Goal: Task Accomplishment & Management: Complete application form

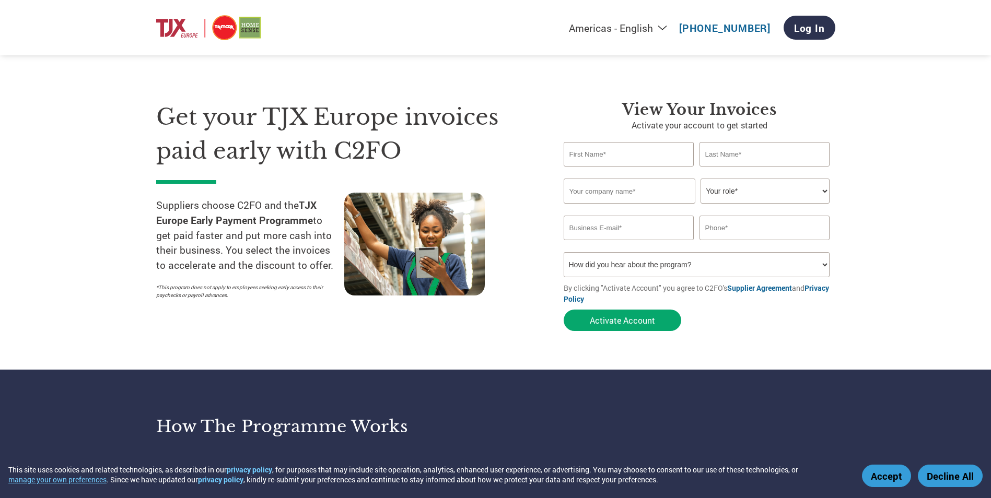
select select "en-[GEOGRAPHIC_DATA]"
click at [721, 184] on select "Your role* CFO Controller Credit Manager Finance Director Treasurer CEO Preside…" at bounding box center [765, 191] width 129 height 25
click at [726, 272] on select "How did you hear about the program? Received a letter Email Social Media Online…" at bounding box center [697, 264] width 266 height 25
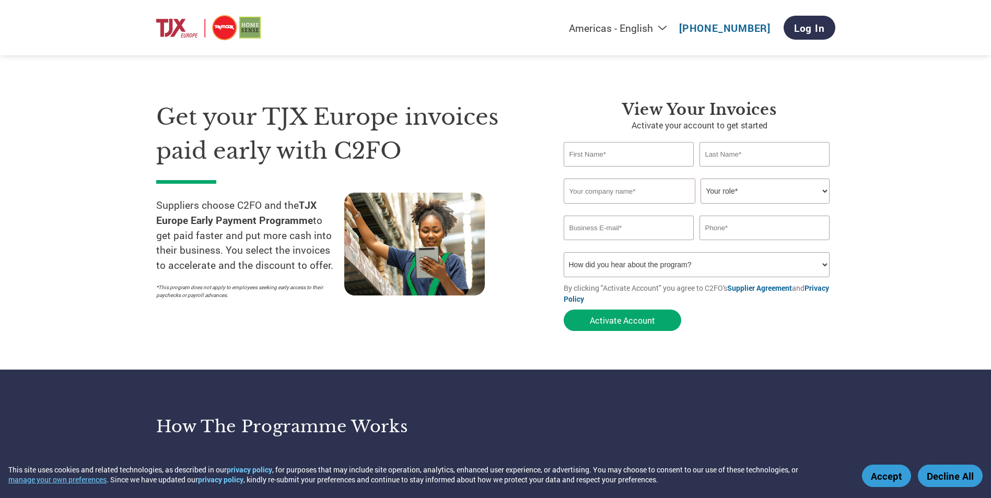
click at [627, 161] on input "text" at bounding box center [629, 154] width 131 height 25
type input "[PERSON_NAME]"
type input "MALHOTRA"
type input "ABHIS INTERNATIONAL"
click at [816, 190] on select "Your role* CFO Controller Credit Manager Finance Director Treasurer CEO Preside…" at bounding box center [765, 191] width 129 height 25
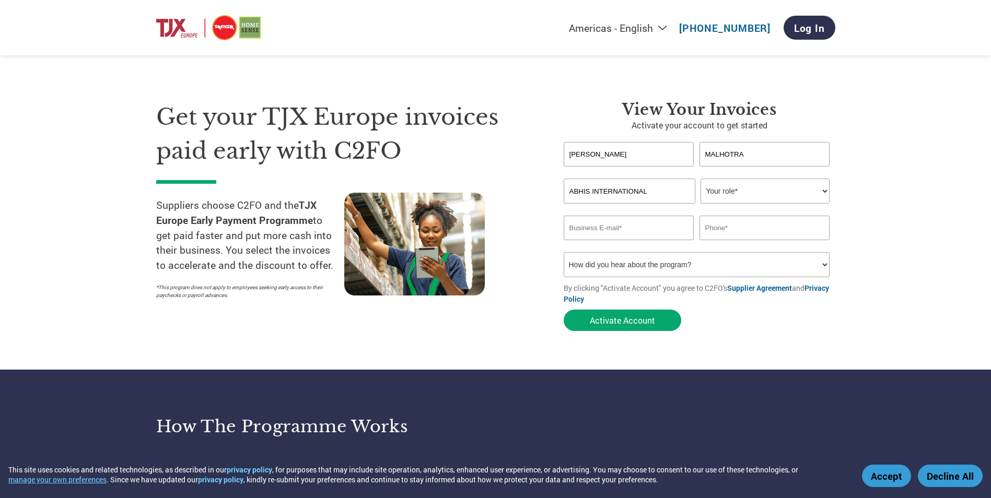
select select "OFFICE_MANAGER"
click at [701, 179] on select "Your role* CFO Controller Credit Manager Finance Director Treasurer CEO Preside…" at bounding box center [765, 191] width 129 height 25
click at [639, 235] on input "email" at bounding box center [629, 228] width 131 height 25
type input "[EMAIL_ADDRESS][DOMAIN_NAME]"
click at [738, 220] on input "text" at bounding box center [765, 228] width 131 height 25
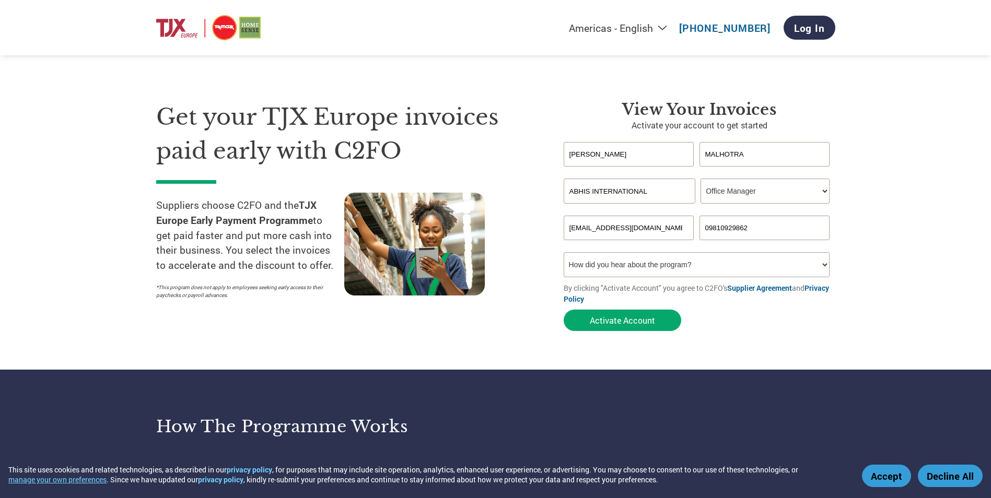
click at [706, 230] on input "09810929862" at bounding box center [765, 228] width 131 height 25
click at [707, 230] on input "09810929862" at bounding box center [765, 228] width 131 height 25
type input "00919810929862"
click at [707, 273] on select "How did you hear about the program? Received a letter Email Social Media Online…" at bounding box center [697, 264] width 266 height 25
click at [564, 252] on select "How did you hear about the program? Received a letter Email Social Media Online…" at bounding box center [697, 264] width 266 height 25
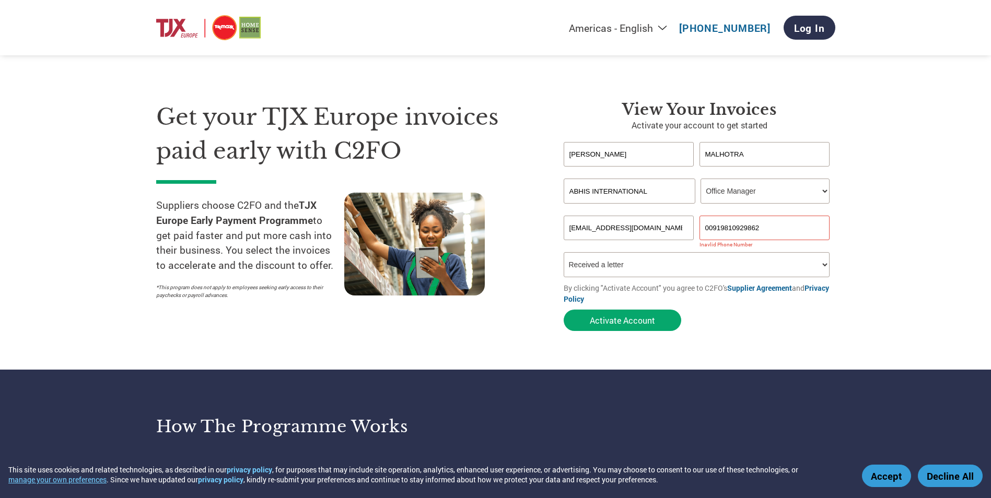
click at [687, 275] on select "How did you hear about the program? Received a letter Email Social Media Online…" at bounding box center [697, 264] width 266 height 25
select select "Email"
click at [564, 252] on select "How did you hear about the program? Received a letter Email Social Media Online…" at bounding box center [697, 264] width 266 height 25
click at [627, 329] on button "Activate Account" at bounding box center [623, 320] width 118 height 21
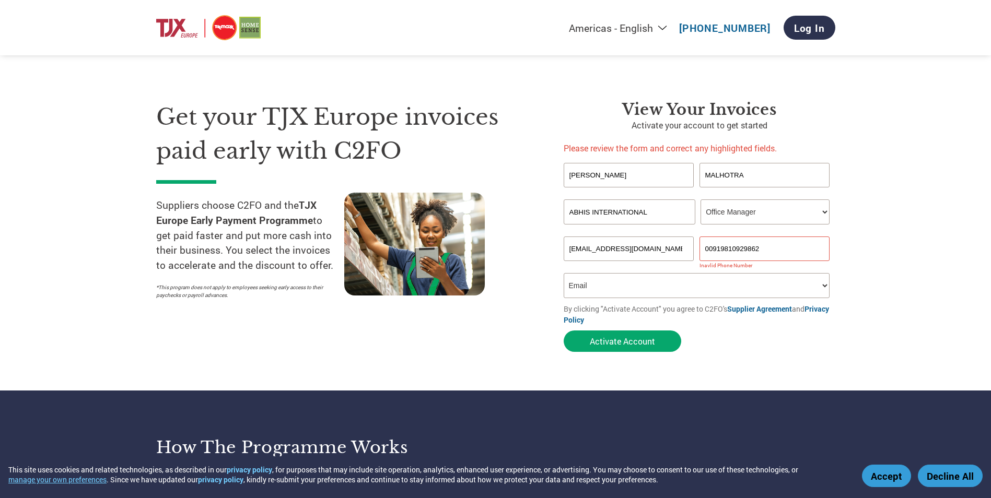
drag, startPoint x: 713, startPoint y: 253, endPoint x: 700, endPoint y: 253, distance: 13.1
click at [700, 253] on input "00919810929862" at bounding box center [765, 249] width 131 height 25
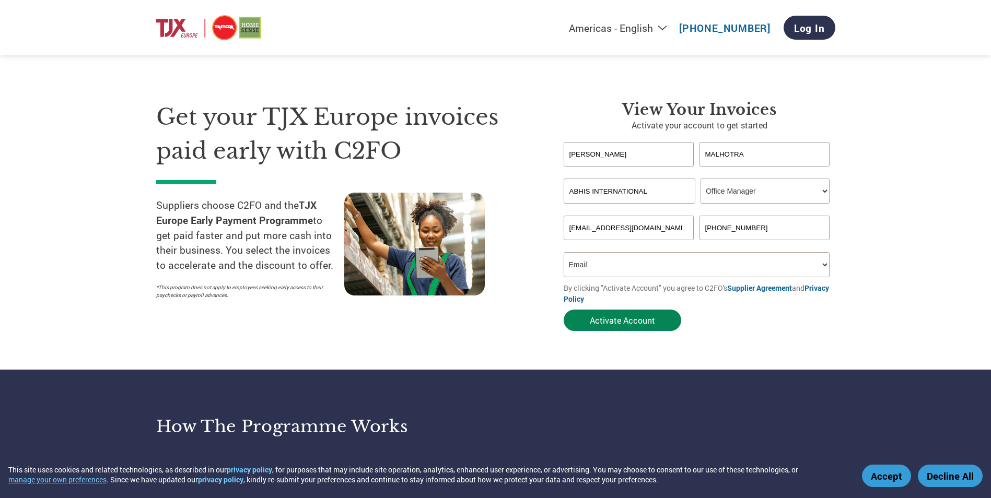
type input "[PHONE_NUMBER]"
click at [643, 317] on button "Activate Account" at bounding box center [623, 320] width 118 height 21
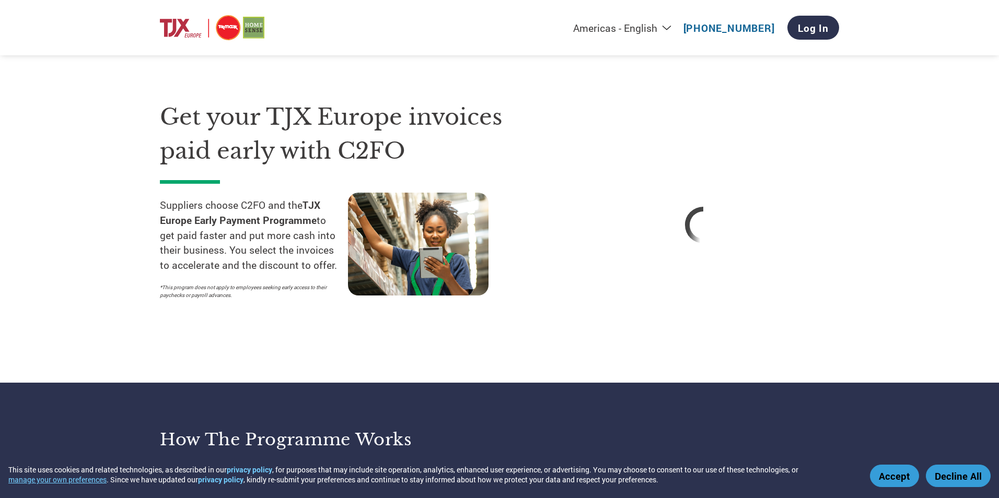
select select "en-[GEOGRAPHIC_DATA]"
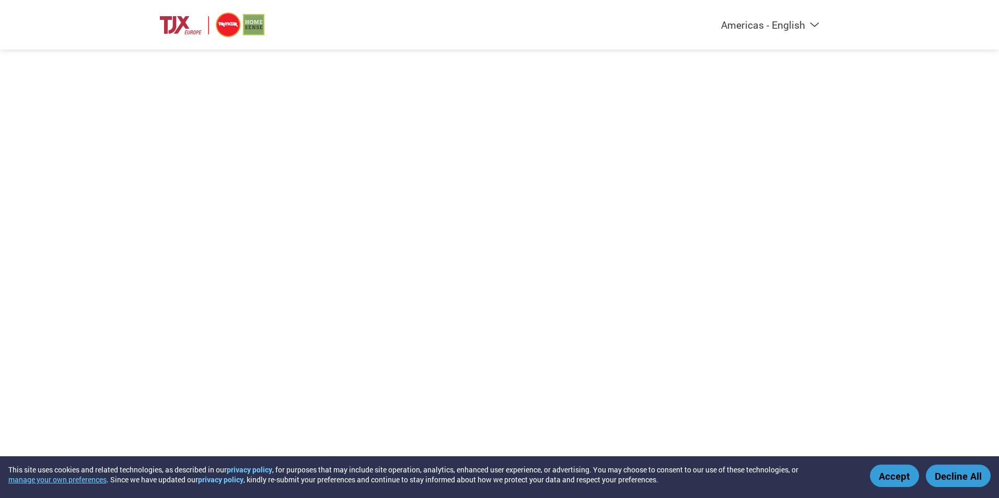
select select "en-[GEOGRAPHIC_DATA]"
click at [903, 474] on button "Accept" at bounding box center [894, 476] width 49 height 22
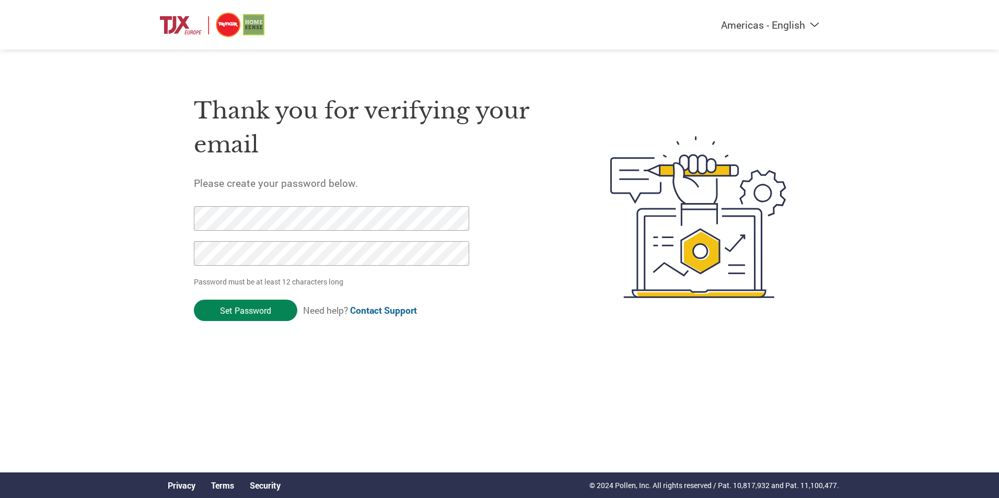
click at [274, 316] on input "Set Password" at bounding box center [245, 310] width 103 height 21
